Goal: Transaction & Acquisition: Book appointment/travel/reservation

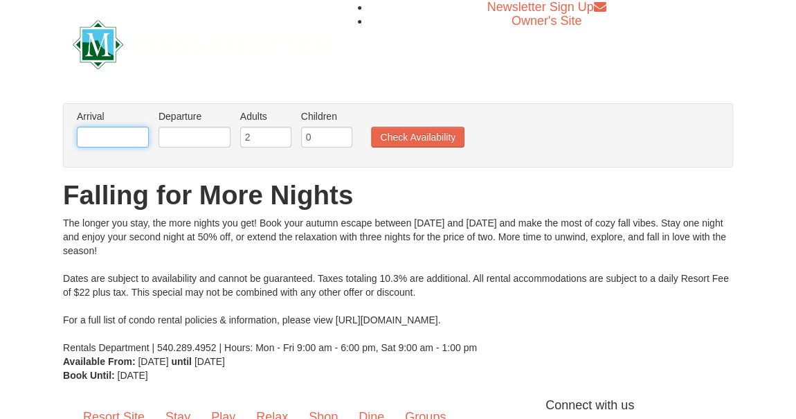
click at [98, 138] on input "text" at bounding box center [113, 137] width 72 height 21
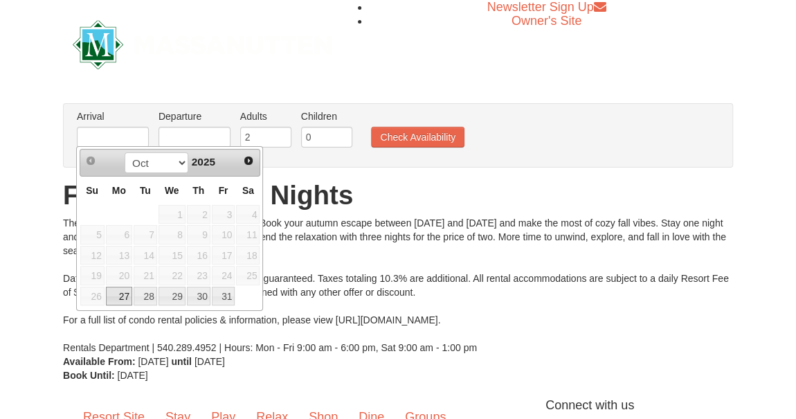
click at [251, 162] on span "Next" at bounding box center [248, 160] width 11 height 11
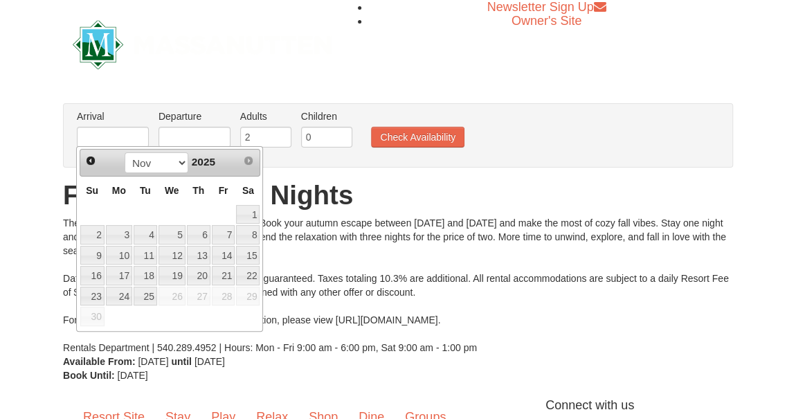
click at [228, 238] on link "7" at bounding box center [224, 234] width 24 height 19
type input "[DATE]"
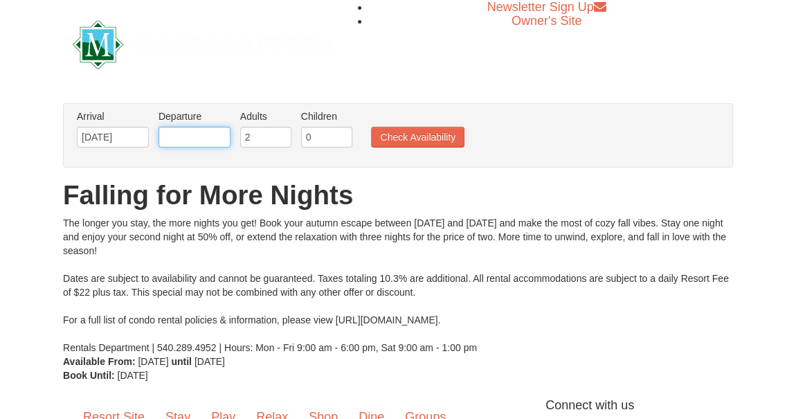
click at [199, 143] on input "text" at bounding box center [194, 137] width 72 height 21
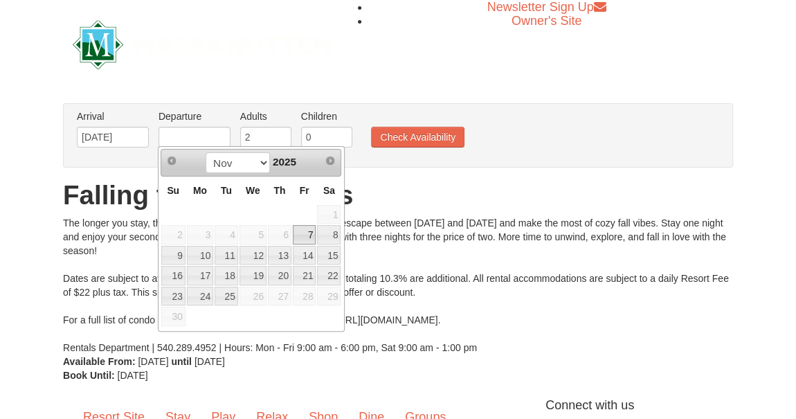
click at [172, 256] on link "9" at bounding box center [173, 255] width 24 height 19
type input "[DATE]"
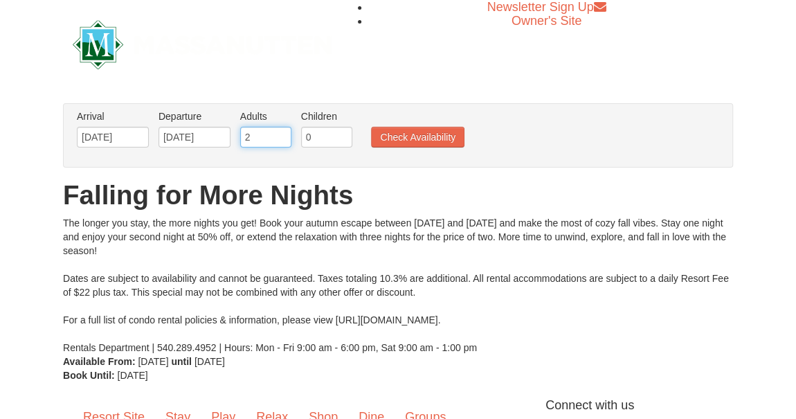
click at [271, 130] on input "2" at bounding box center [265, 137] width 51 height 21
click at [282, 130] on input "3" at bounding box center [265, 137] width 51 height 21
click at [280, 129] on input "4" at bounding box center [265, 137] width 51 height 21
click at [280, 131] on input "5" at bounding box center [265, 137] width 51 height 21
click at [283, 136] on input "4" at bounding box center [265, 137] width 51 height 21
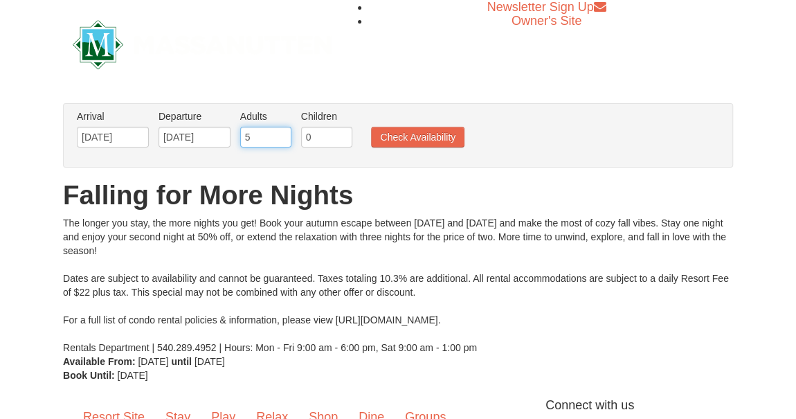
click at [282, 135] on input "5" at bounding box center [265, 137] width 51 height 21
click at [281, 127] on input "5" at bounding box center [265, 137] width 51 height 21
type input "6"
click at [281, 129] on input "6" at bounding box center [265, 137] width 51 height 21
click at [390, 140] on button "Check Availability" at bounding box center [417, 137] width 93 height 21
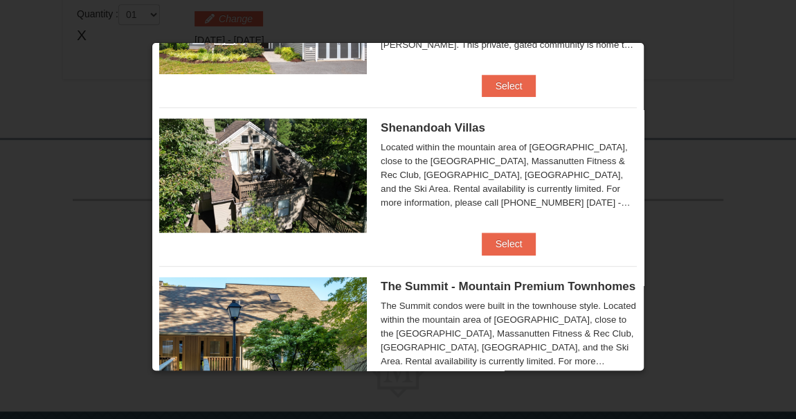
scroll to position [288, 0]
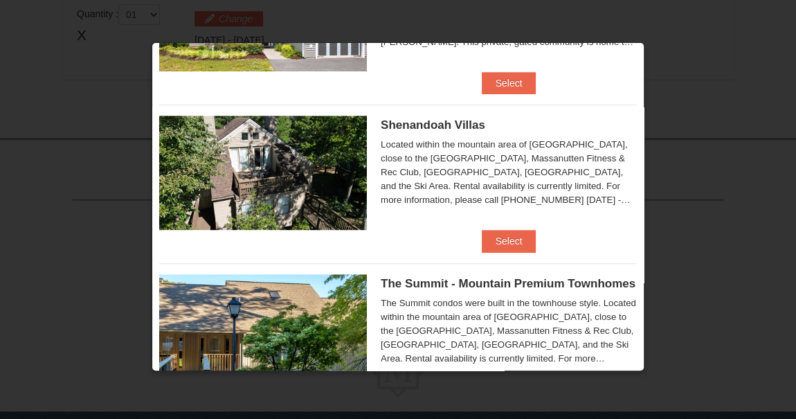
click at [396, 153] on div "Located within the mountain area of Massanutten, close to the Mountain Greens G…" at bounding box center [509, 172] width 256 height 69
click at [504, 240] on button "Select" at bounding box center [509, 241] width 55 height 22
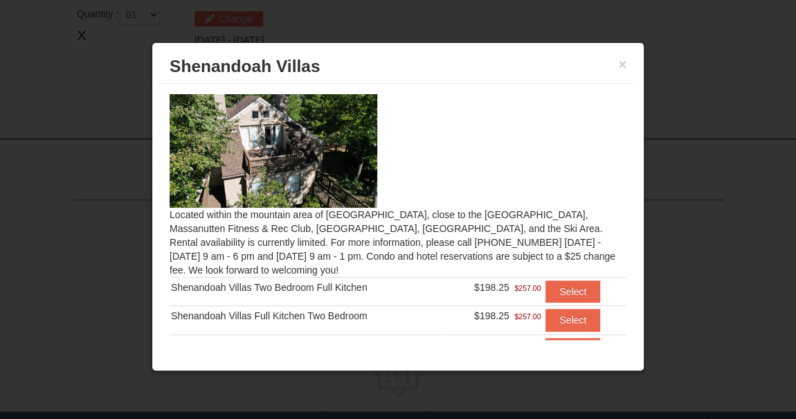
scroll to position [46, 0]
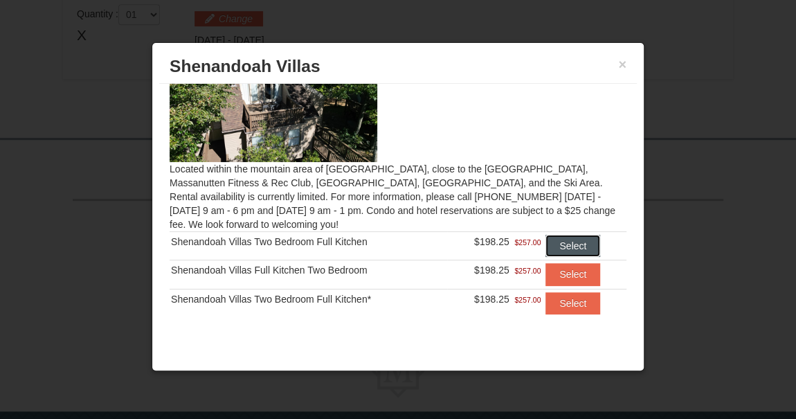
click at [560, 247] on button "Select" at bounding box center [572, 246] width 55 height 22
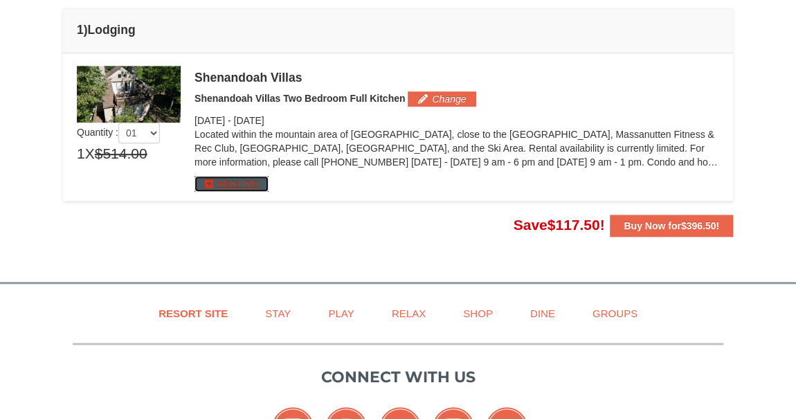
click at [225, 183] on button "More Info" at bounding box center [231, 183] width 74 height 15
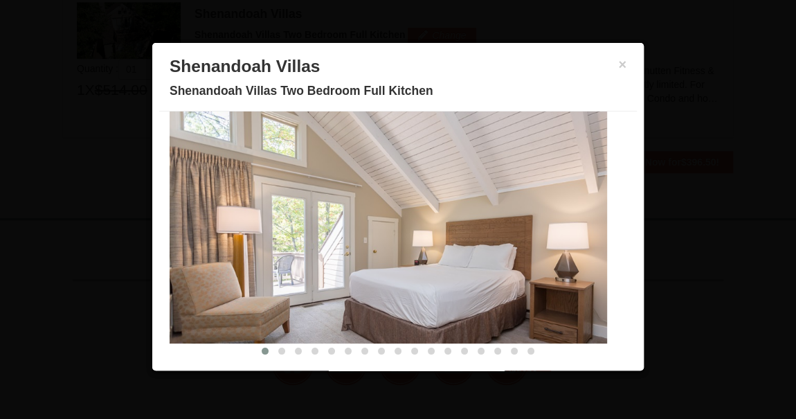
scroll to position [0, 0]
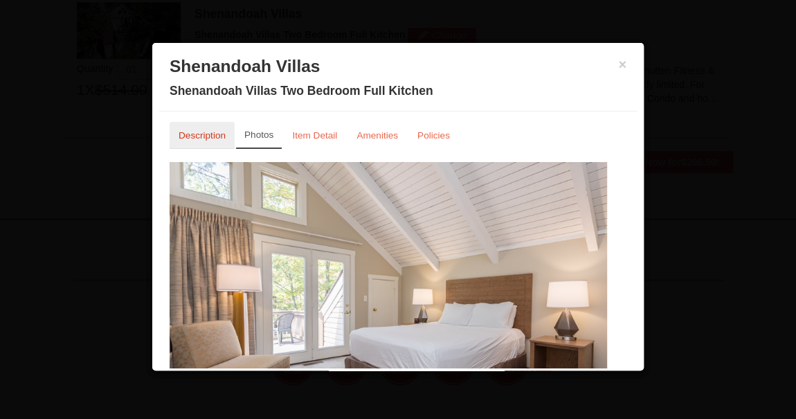
click at [190, 134] on small "Description" at bounding box center [202, 135] width 47 height 10
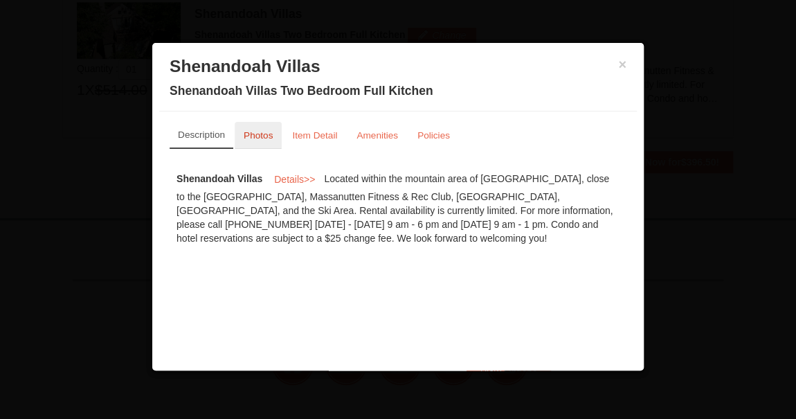
click at [257, 131] on small "Photos" at bounding box center [258, 135] width 29 height 10
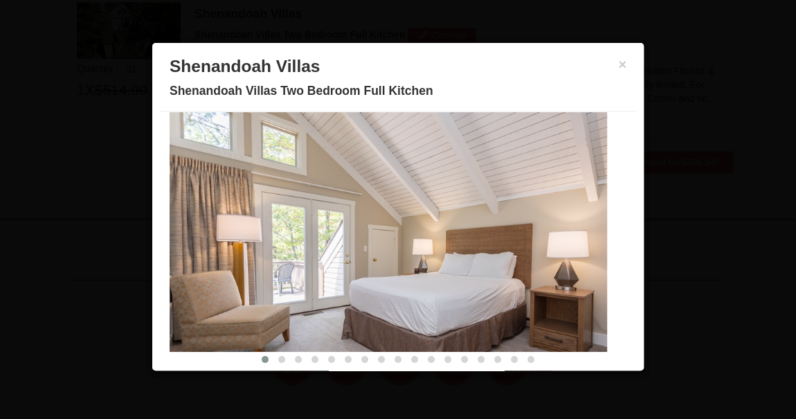
scroll to position [58, 0]
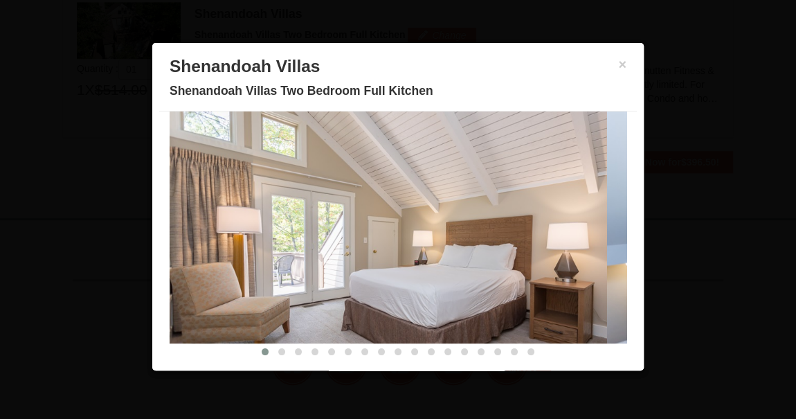
click at [601, 60] on h3 "Shenandoah Villas" at bounding box center [398, 66] width 457 height 21
click at [618, 62] on button "×" at bounding box center [622, 64] width 8 height 14
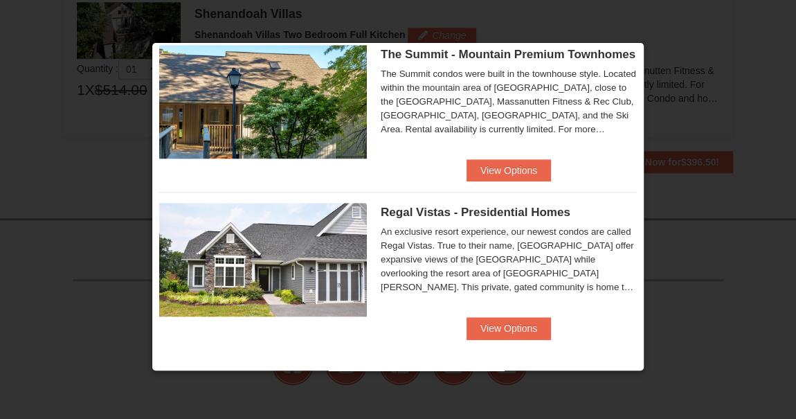
scroll to position [536, 0]
click at [264, 251] on img at bounding box center [263, 259] width 208 height 113
click at [489, 336] on button "View Options" at bounding box center [508, 328] width 84 height 22
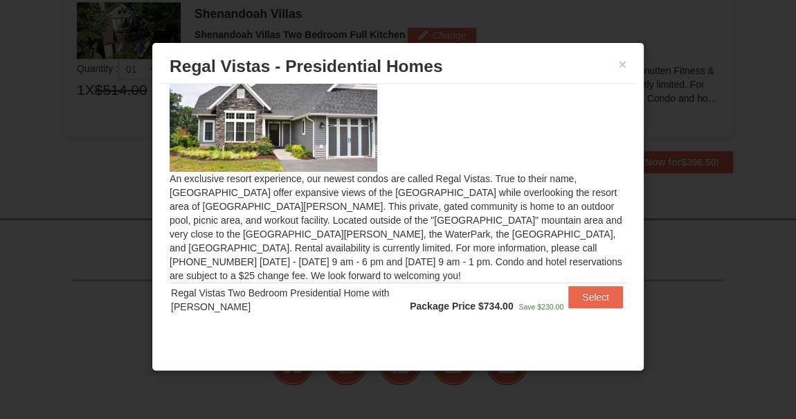
scroll to position [0, 0]
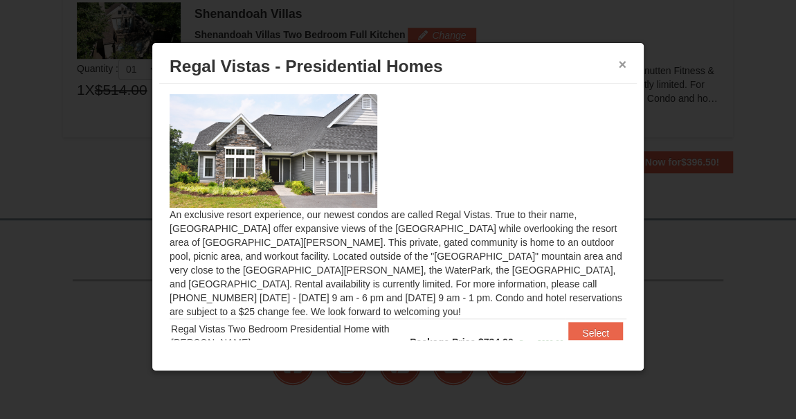
click at [623, 60] on button "×" at bounding box center [622, 64] width 8 height 14
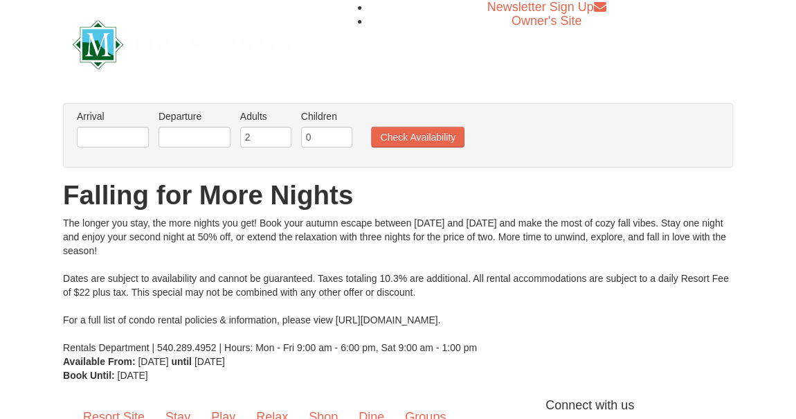
click at [116, 121] on label "Arrival Please format dates MM/DD/YYYY Please format dates MM/DD/YYYY" at bounding box center [113, 116] width 72 height 14
click at [116, 134] on input "text" at bounding box center [113, 137] width 72 height 21
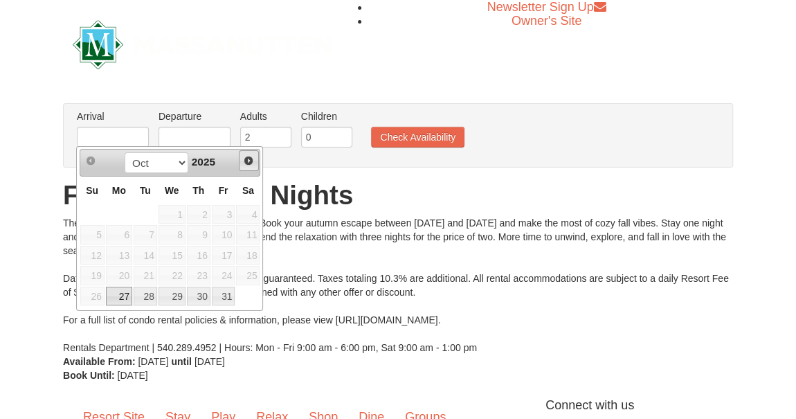
click at [248, 162] on span "Next" at bounding box center [248, 160] width 11 height 11
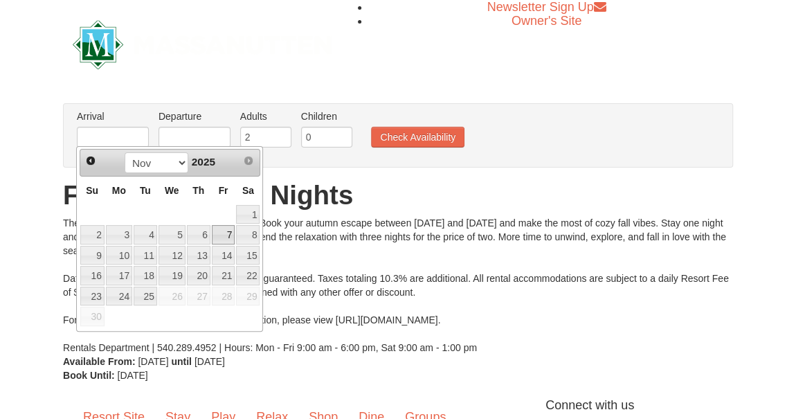
click at [221, 226] on link "7" at bounding box center [224, 234] width 24 height 19
type input "[DATE]"
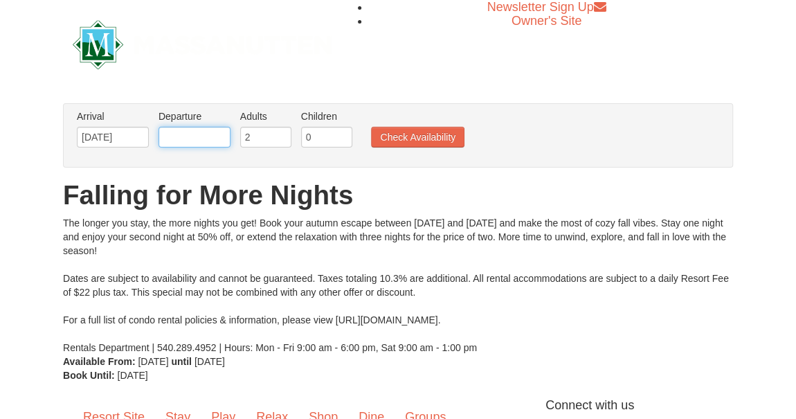
click at [214, 142] on input "text" at bounding box center [194, 137] width 72 height 21
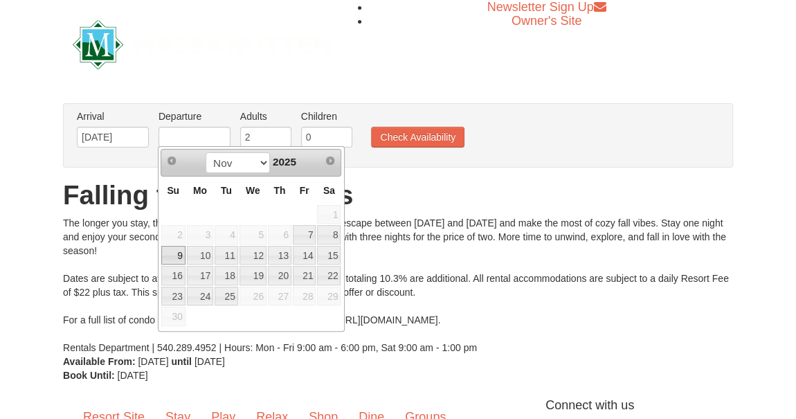
click at [179, 254] on link "9" at bounding box center [173, 255] width 24 height 19
type input "[DATE]"
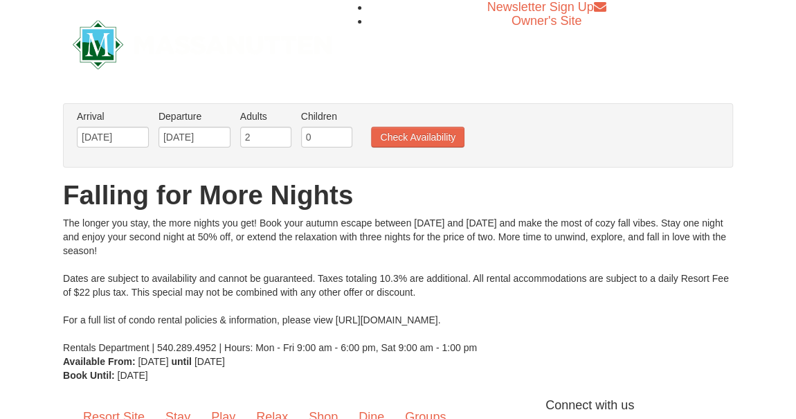
click at [390, 125] on ul "Arrival Please format dates MM/DD/YYYY Please format dates MM/DD/YYYY 11/07/202…" at bounding box center [390, 131] width 635 height 45
click at [412, 134] on button "Check Availability" at bounding box center [417, 137] width 93 height 21
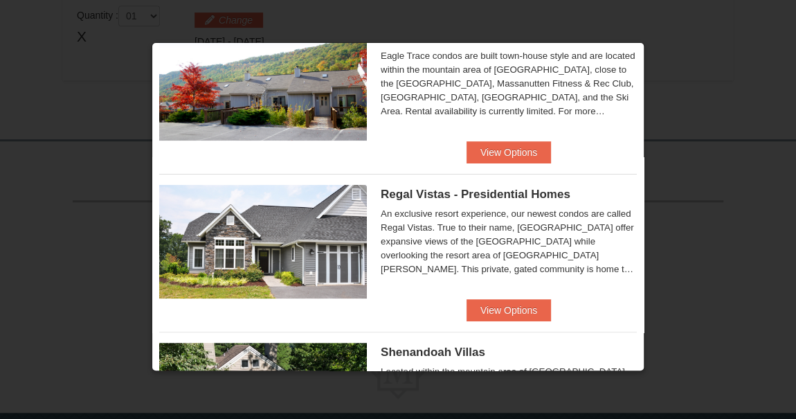
scroll to position [58, 0]
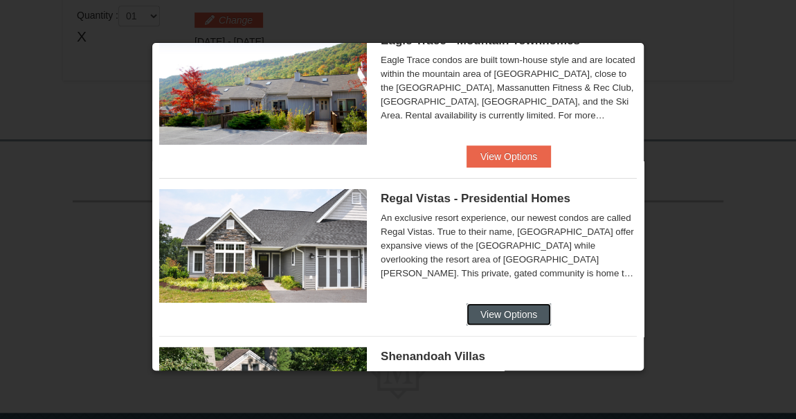
click at [480, 306] on button "View Options" at bounding box center [508, 314] width 84 height 22
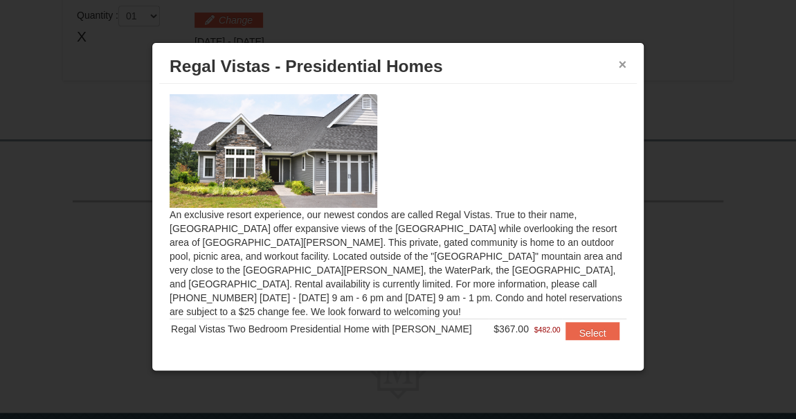
click at [621, 61] on button "×" at bounding box center [622, 64] width 8 height 14
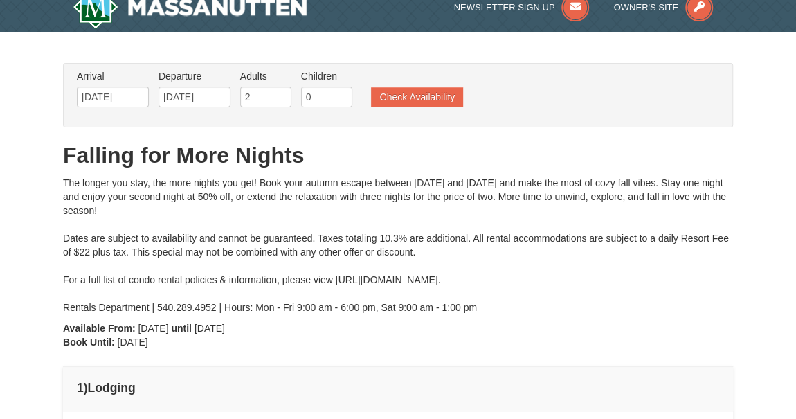
scroll to position [16, 0]
drag, startPoint x: 313, startPoint y: 279, endPoint x: 569, endPoint y: 280, distance: 256.7
click at [569, 280] on div "The longer you stay, the more nights you get! Book your autumn escape between O…" at bounding box center [398, 245] width 670 height 138
click at [264, 98] on input "2" at bounding box center [265, 97] width 51 height 21
click at [282, 92] on input "3" at bounding box center [265, 97] width 51 height 21
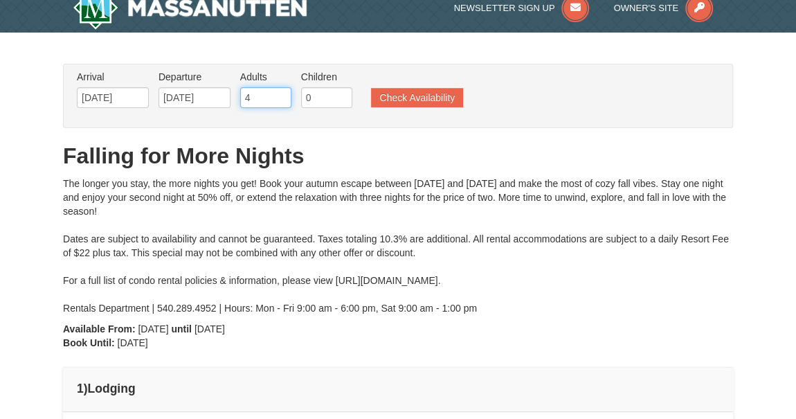
click at [277, 90] on input "4" at bounding box center [265, 97] width 51 height 21
click at [280, 91] on input "5" at bounding box center [265, 97] width 51 height 21
click at [279, 90] on input "6" at bounding box center [265, 97] width 51 height 21
click at [280, 89] on input "7" at bounding box center [265, 97] width 51 height 21
click at [280, 91] on input "8" at bounding box center [265, 97] width 51 height 21
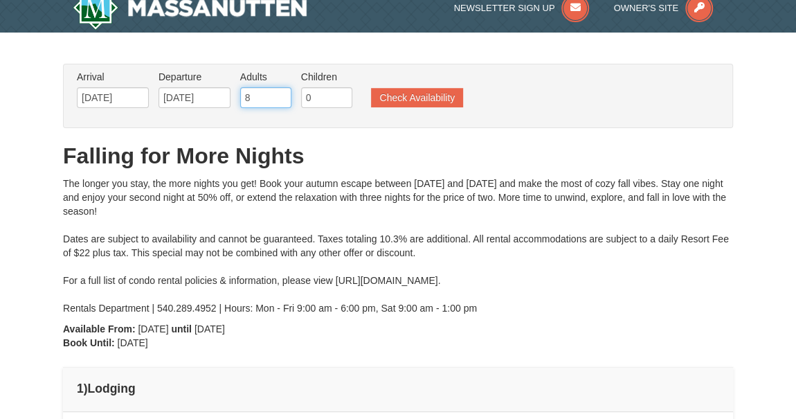
type input "9"
click at [280, 91] on input "9" at bounding box center [265, 97] width 51 height 21
click at [396, 98] on button "Check Availability" at bounding box center [417, 97] width 92 height 19
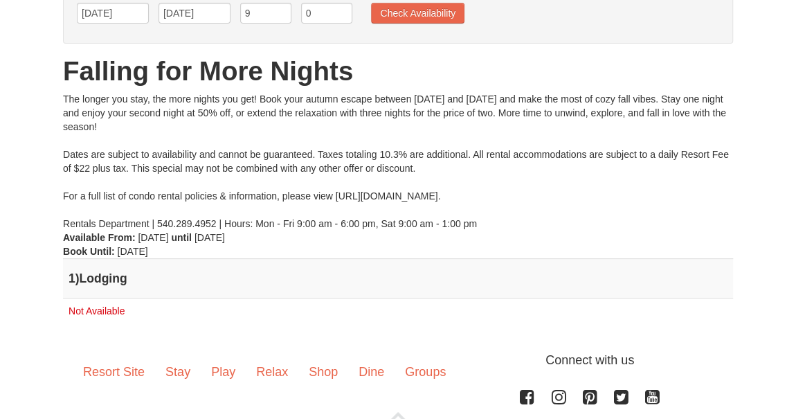
scroll to position [109, 0]
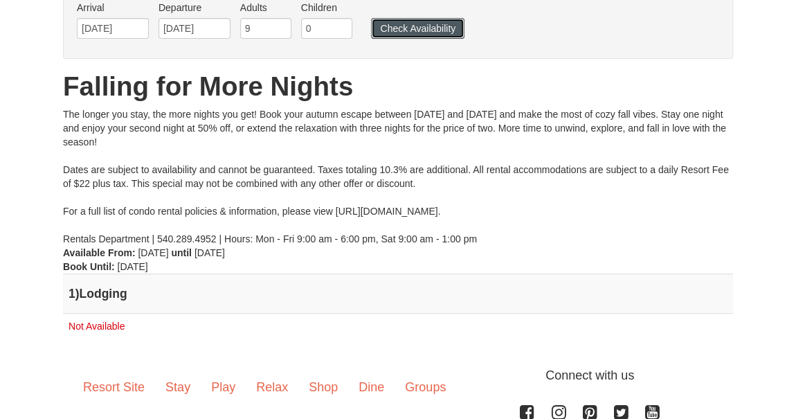
click at [426, 25] on button "Check Availability" at bounding box center [417, 28] width 93 height 21
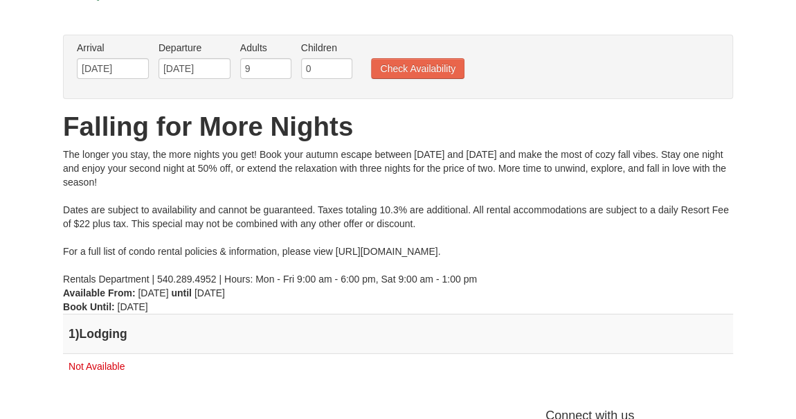
scroll to position [71, 0]
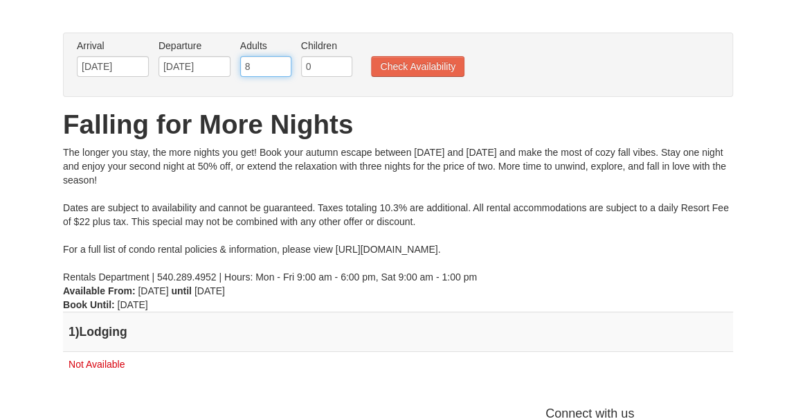
type input "8"
click at [282, 69] on input "8" at bounding box center [265, 66] width 51 height 21
click at [433, 66] on button "Check Availability" at bounding box center [417, 66] width 93 height 21
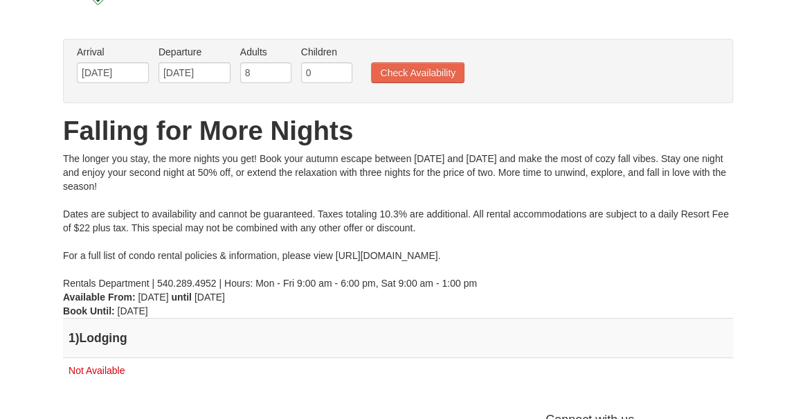
scroll to position [71, 0]
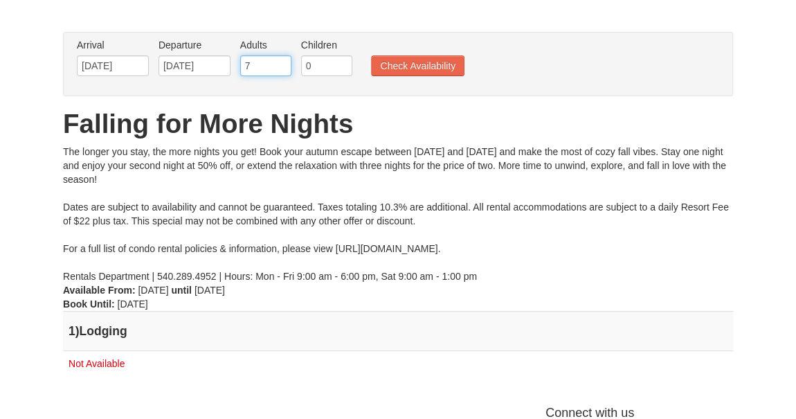
type input "7"
click at [282, 68] on input "7" at bounding box center [265, 65] width 51 height 21
click at [431, 66] on button "Check Availability" at bounding box center [417, 65] width 93 height 21
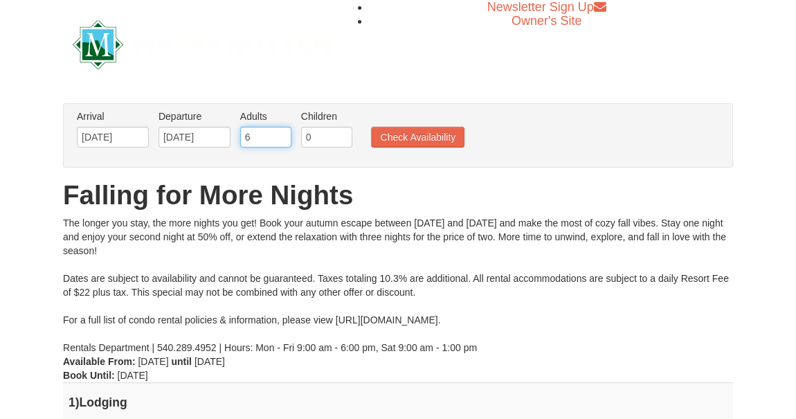
type input "6"
click at [279, 139] on input "6" at bounding box center [265, 137] width 51 height 21
click at [410, 131] on button "Check Availability" at bounding box center [417, 137] width 93 height 21
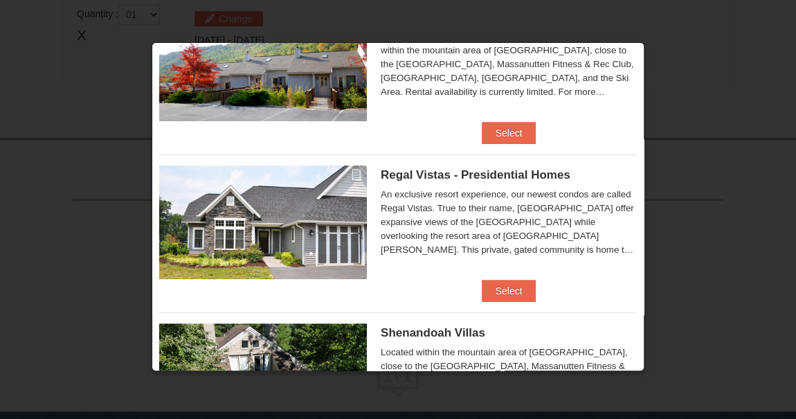
scroll to position [80, 0]
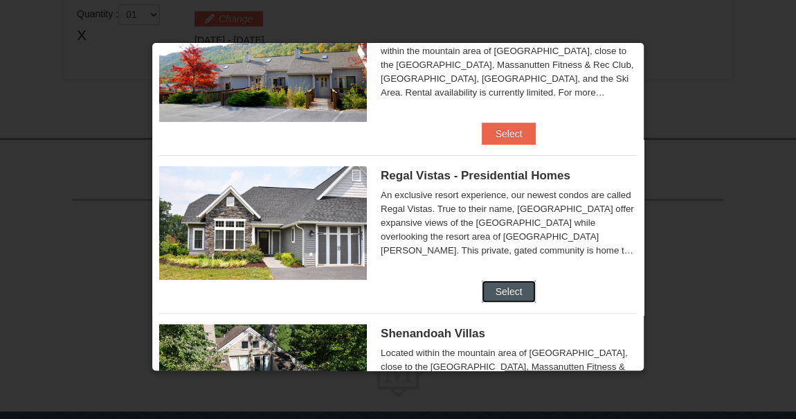
click at [494, 282] on button "Select" at bounding box center [509, 291] width 55 height 22
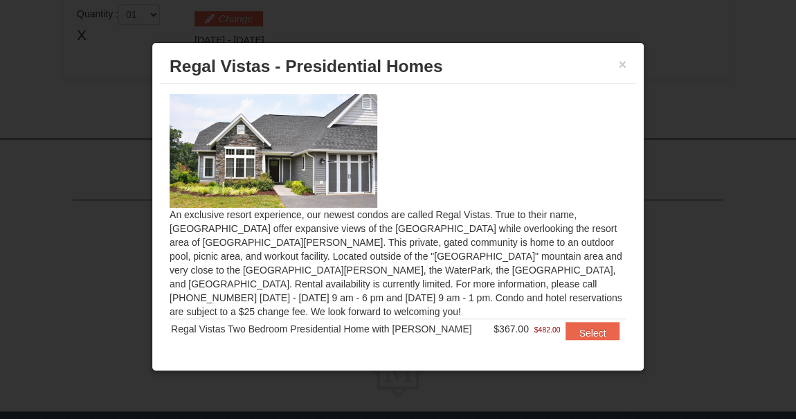
scroll to position [30, 0]
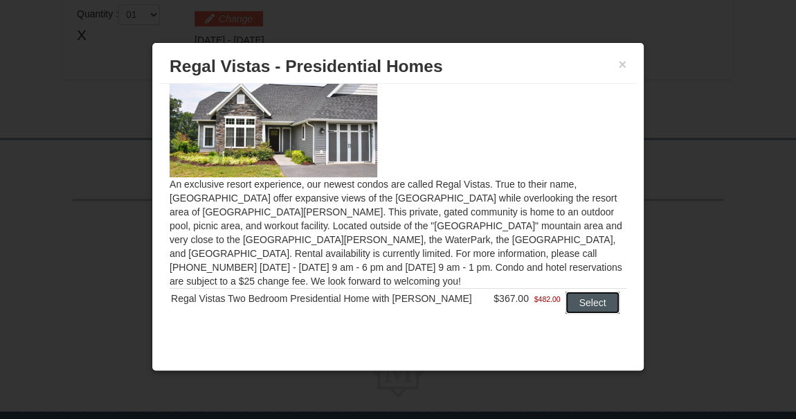
click at [565, 302] on button "Select" at bounding box center [592, 302] width 55 height 22
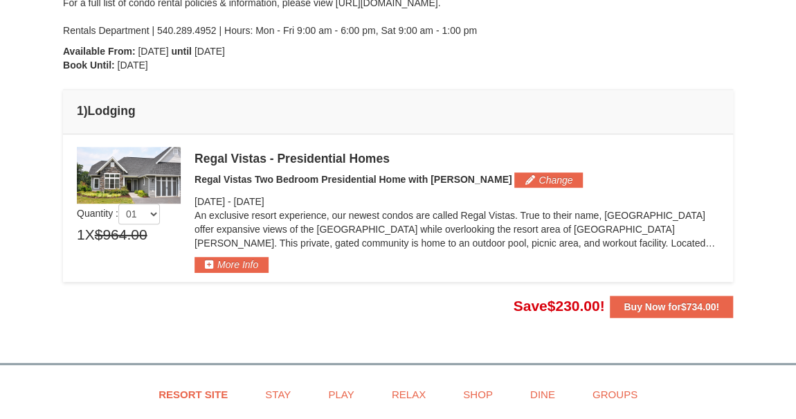
scroll to position [291, 0]
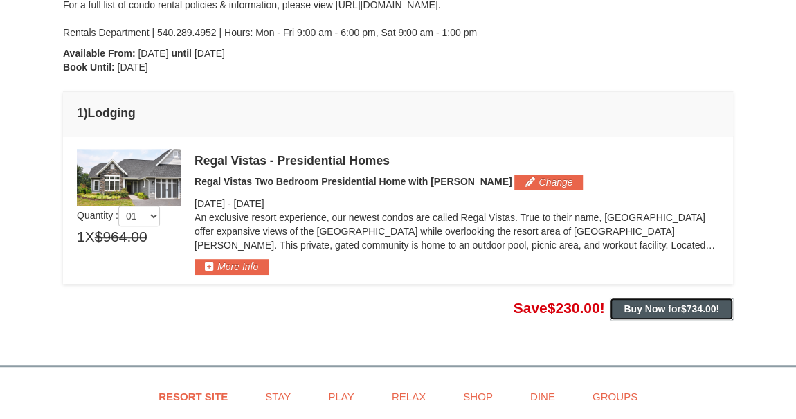
click at [645, 310] on strong "Buy Now for $734.00 !" at bounding box center [670, 308] width 95 height 11
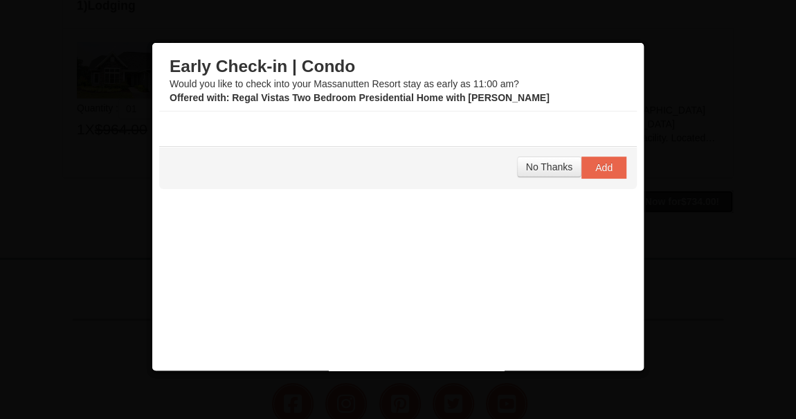
scroll to position [438, 0]
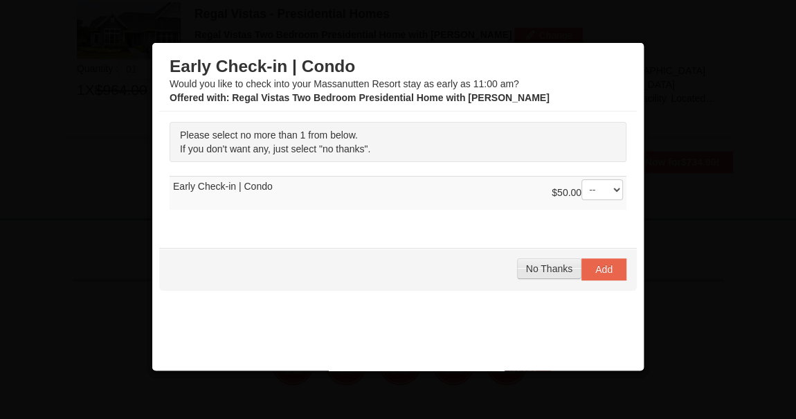
click at [526, 269] on span "No Thanks" at bounding box center [549, 268] width 46 height 11
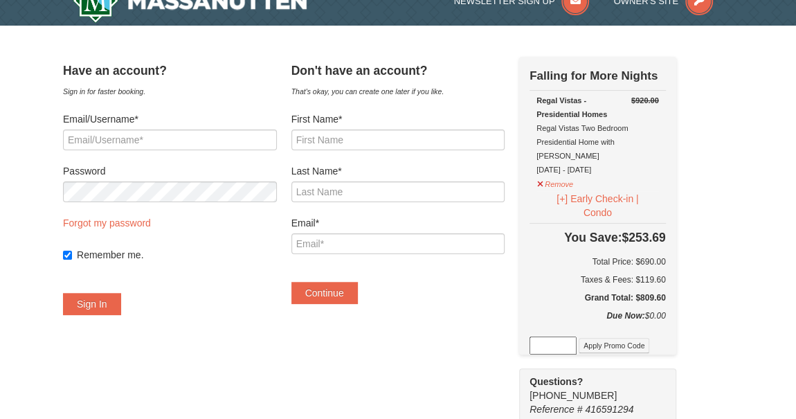
scroll to position [24, 0]
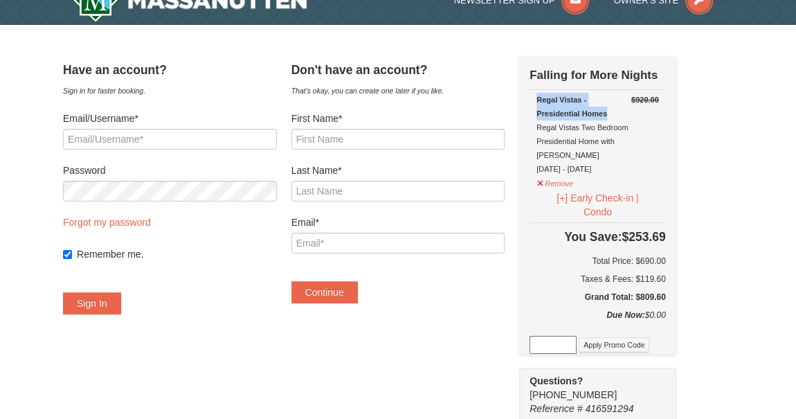
drag, startPoint x: 549, startPoint y: 95, endPoint x: 636, endPoint y: 114, distance: 88.6
click at [636, 114] on div "Regal Vistas - Presidential Homes Regal Vistas Two Bedroom Presidential Home wi…" at bounding box center [597, 134] width 122 height 83
